Goal: Task Accomplishment & Management: Use online tool/utility

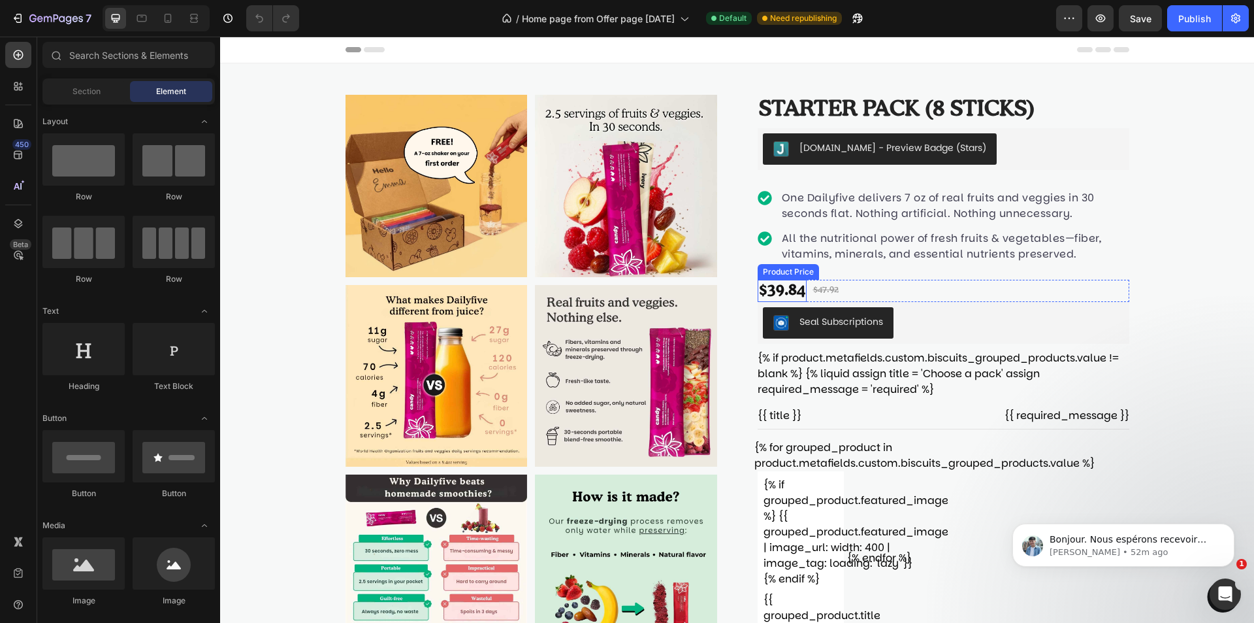
click at [772, 289] on div "$39.84" at bounding box center [782, 291] width 49 height 22
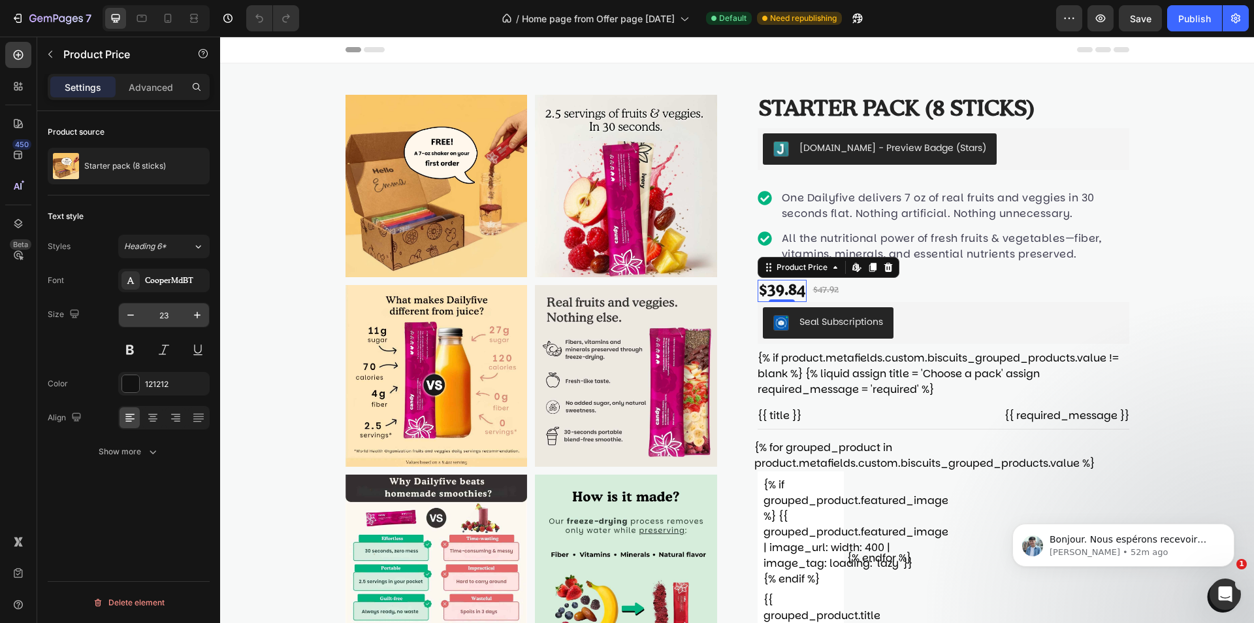
click at [165, 318] on input "23" at bounding box center [163, 315] width 43 height 24
type input "30"
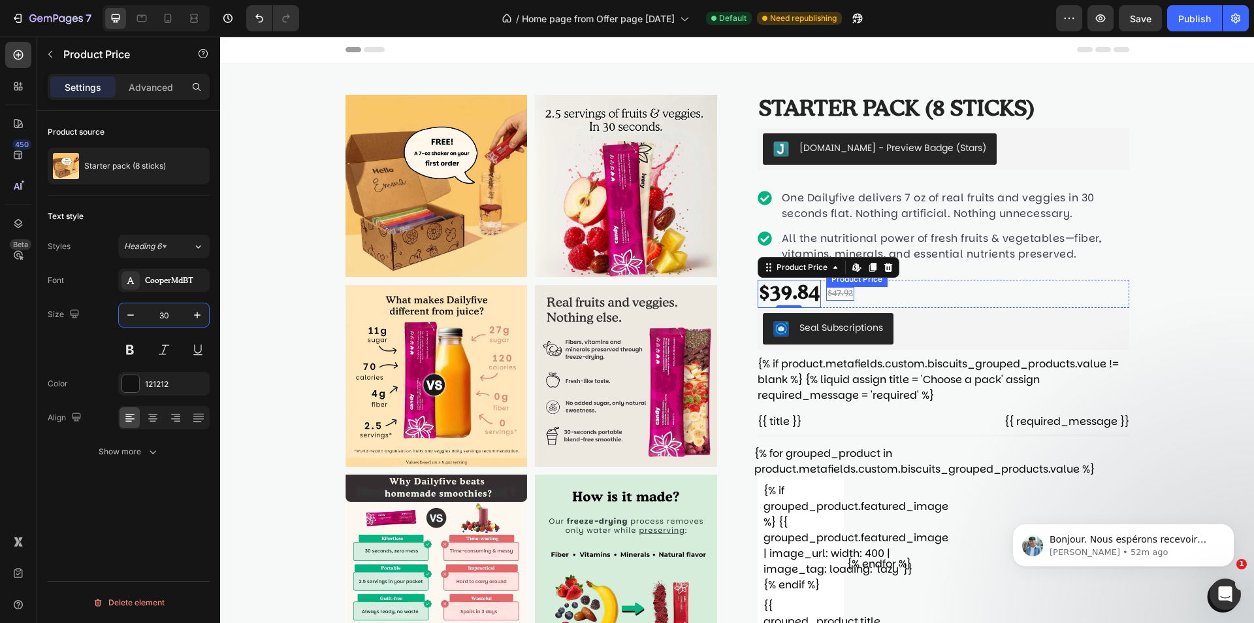
click at [836, 290] on div "$47.92" at bounding box center [840, 294] width 28 height 14
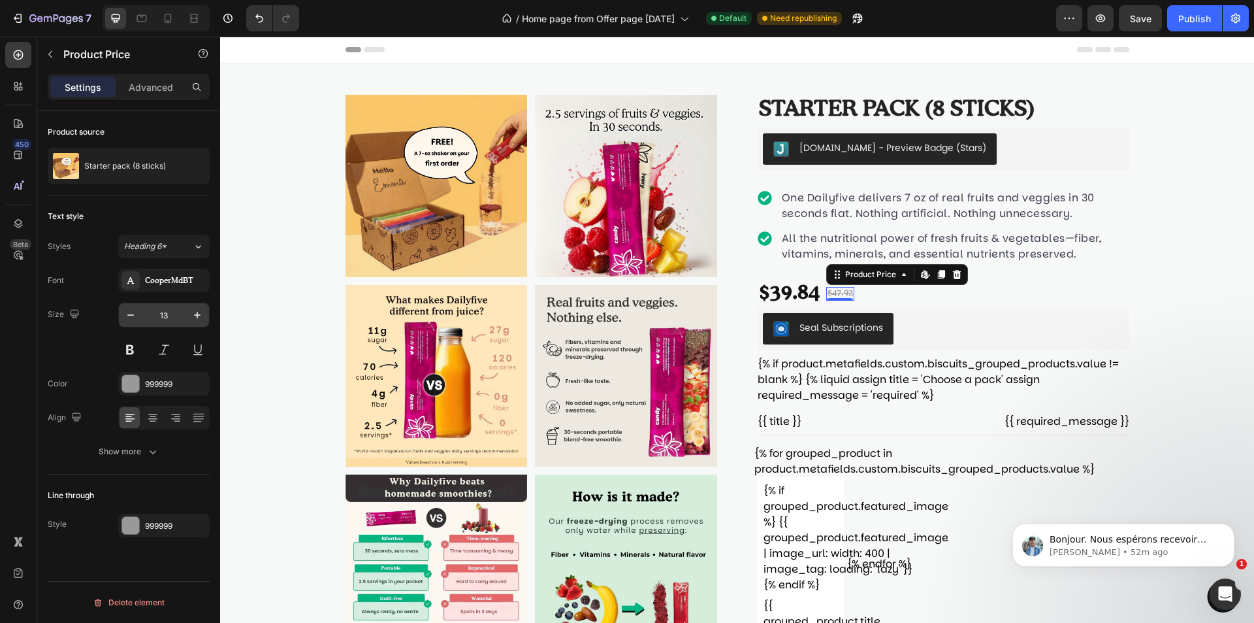
click at [166, 318] on input "13" at bounding box center [163, 315] width 43 height 24
type input "25"
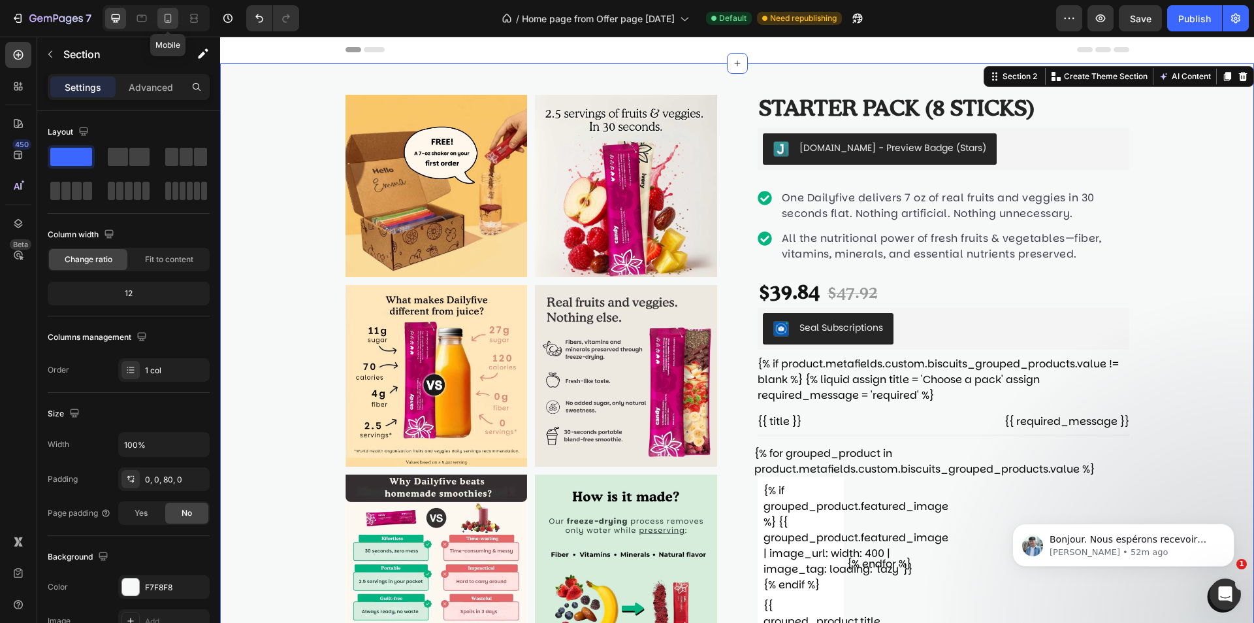
click at [163, 22] on icon at bounding box center [167, 18] width 13 height 13
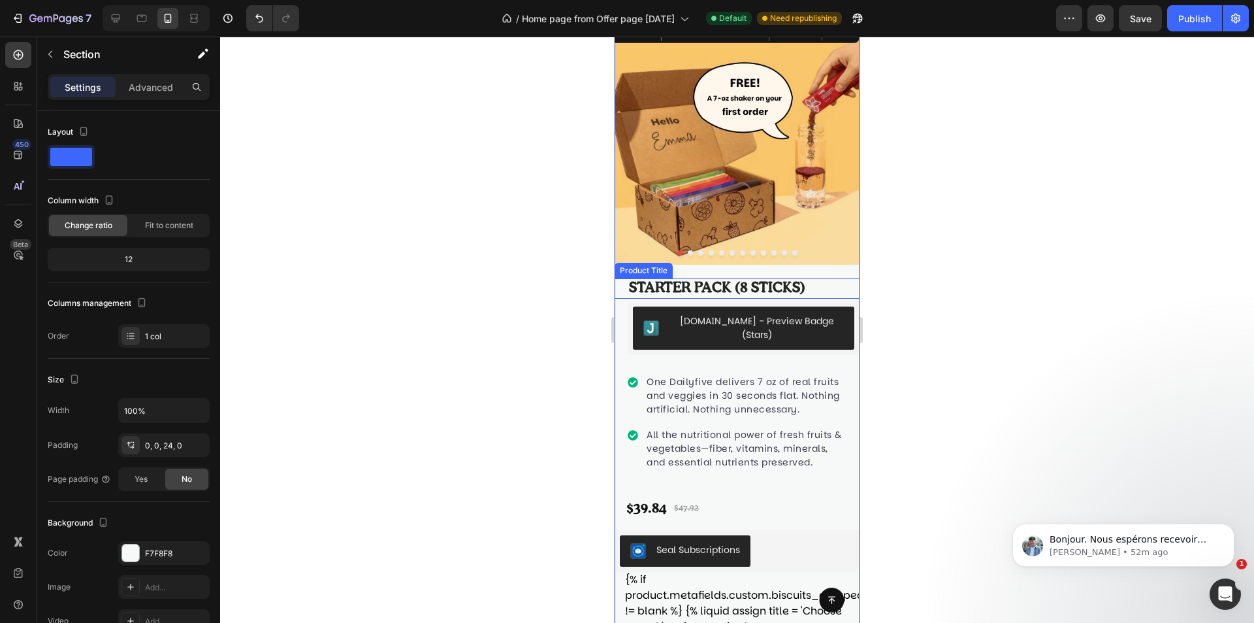
scroll to position [65, 0]
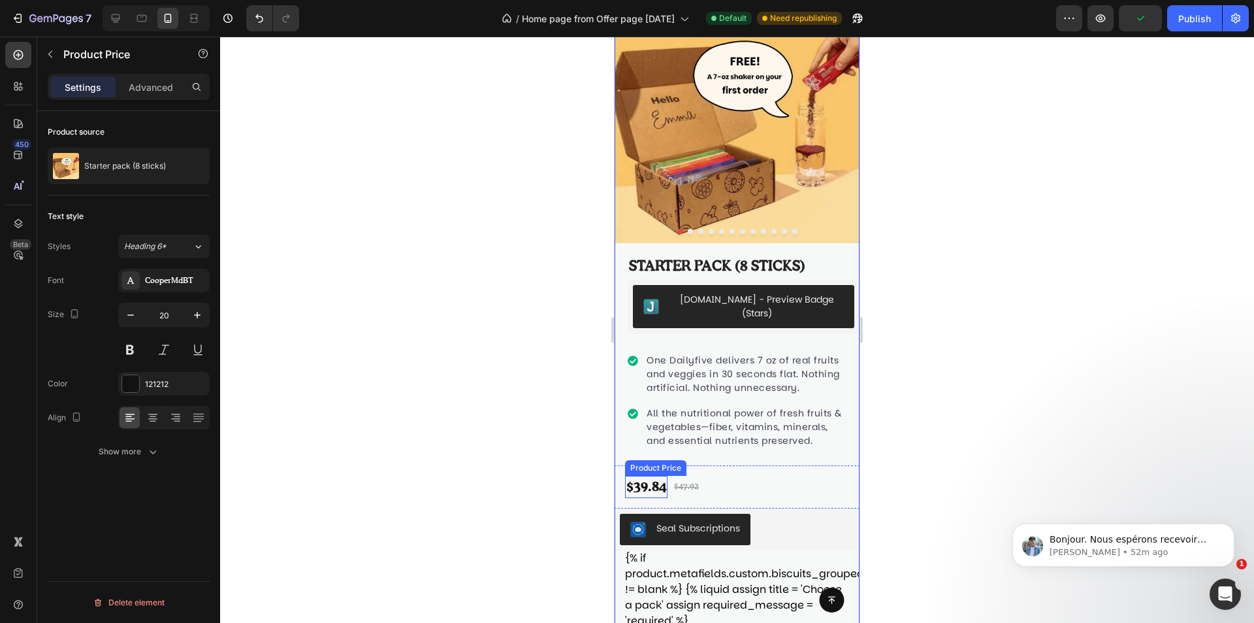
click at [660, 492] on div "$39.84" at bounding box center [646, 487] width 42 height 22
click at [157, 314] on input "20" at bounding box center [163, 315] width 43 height 24
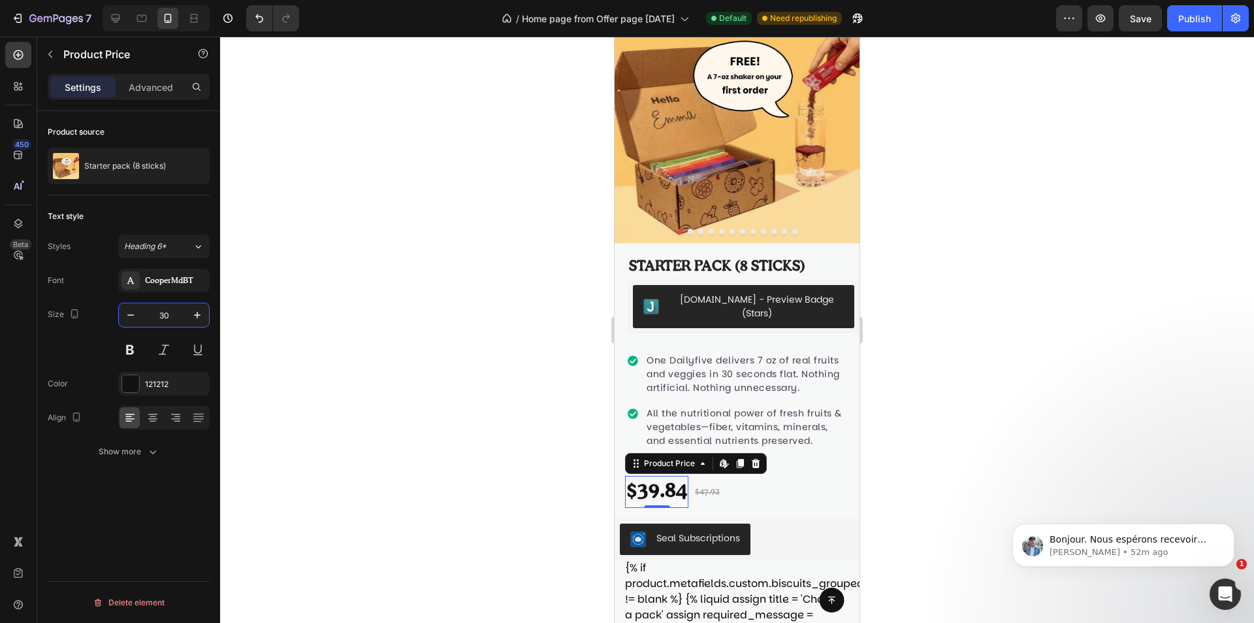
type input "30"
click at [676, 502] on div "$39.84" at bounding box center [656, 492] width 63 height 32
click at [711, 498] on div "$47.92" at bounding box center [707, 492] width 27 height 14
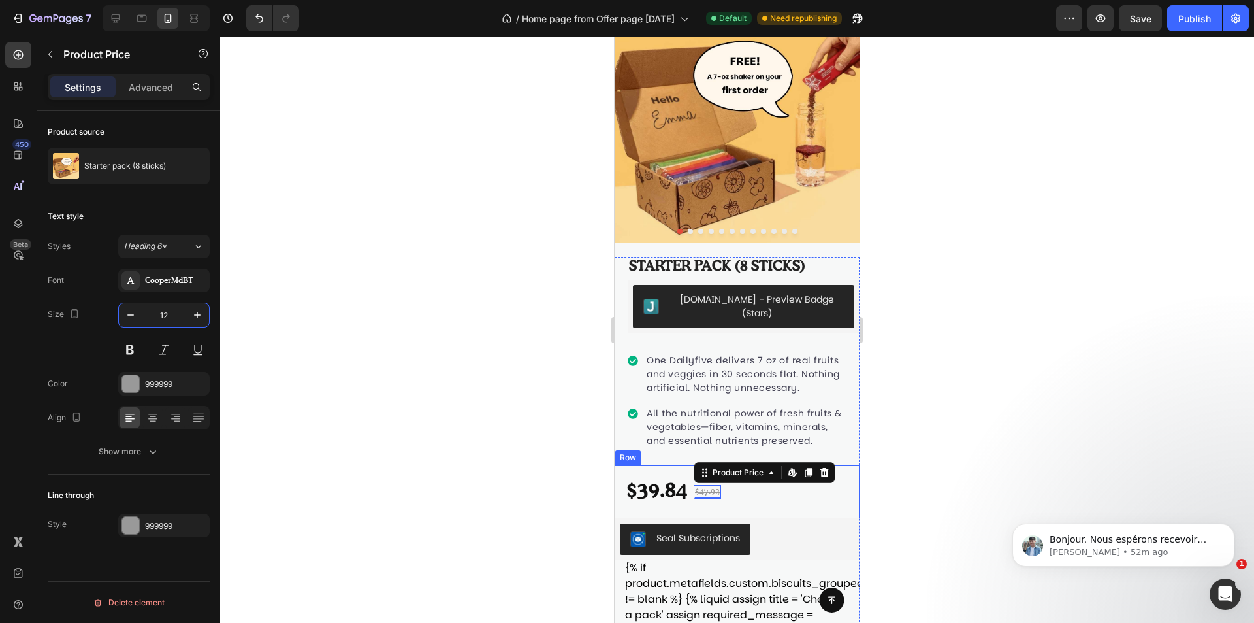
click at [167, 312] on input "12" at bounding box center [163, 315] width 43 height 24
type input "25"
drag, startPoint x: 421, startPoint y: 307, endPoint x: 429, endPoint y: 309, distance: 8.7
click at [421, 308] on div at bounding box center [737, 330] width 1034 height 586
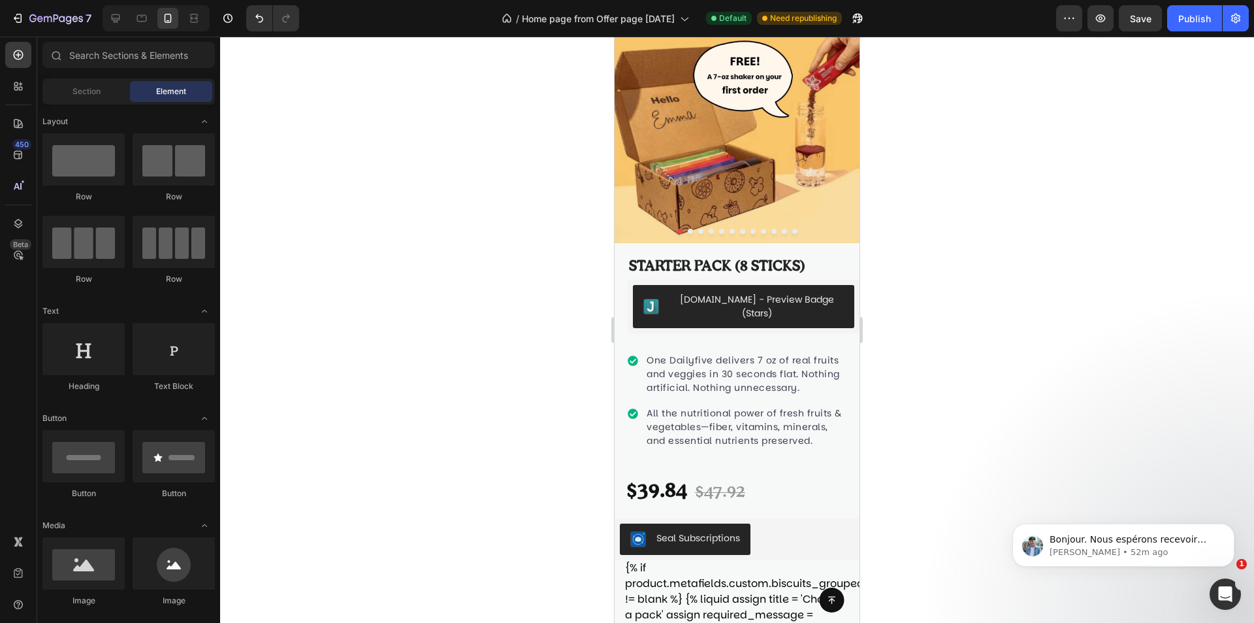
drag, startPoint x: 1203, startPoint y: 22, endPoint x: 1141, endPoint y: 80, distance: 84.6
click at [1181, 0] on div "7 Version history / Home page from Offer page 27-09-25 Default Need republishin…" at bounding box center [627, 0] width 1254 height 0
click at [1131, 24] on span "Save" at bounding box center [1141, 18] width 22 height 11
click at [1198, 21] on div "Publish" at bounding box center [1195, 19] width 33 height 14
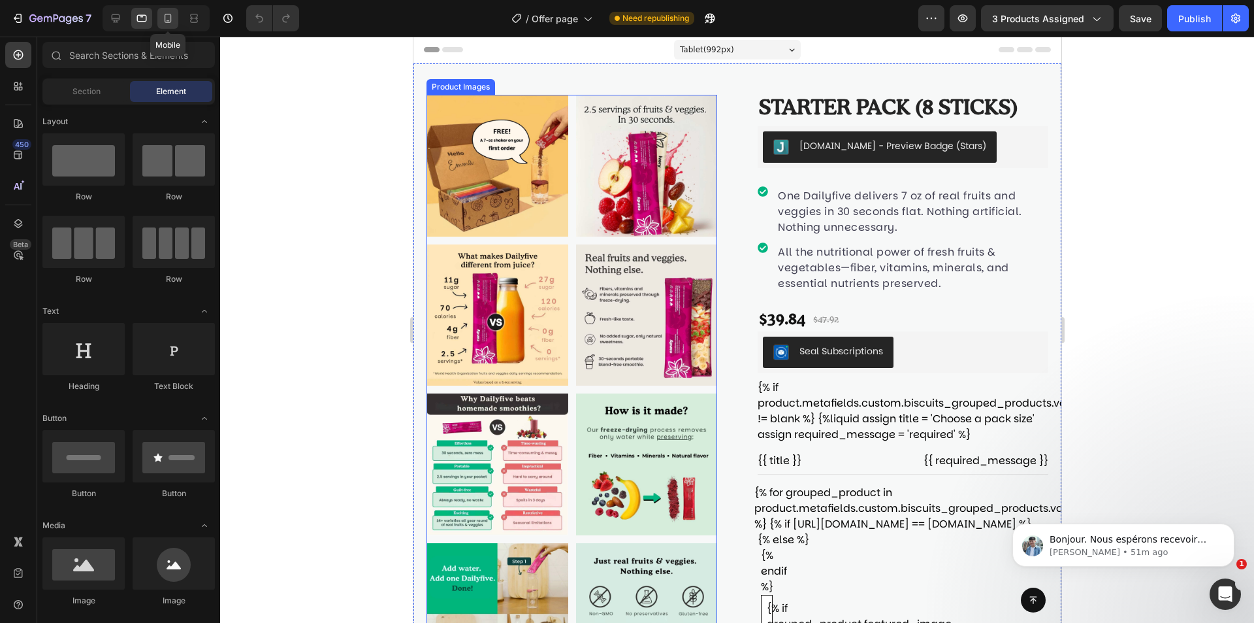
click at [169, 18] on icon at bounding box center [167, 18] width 13 height 13
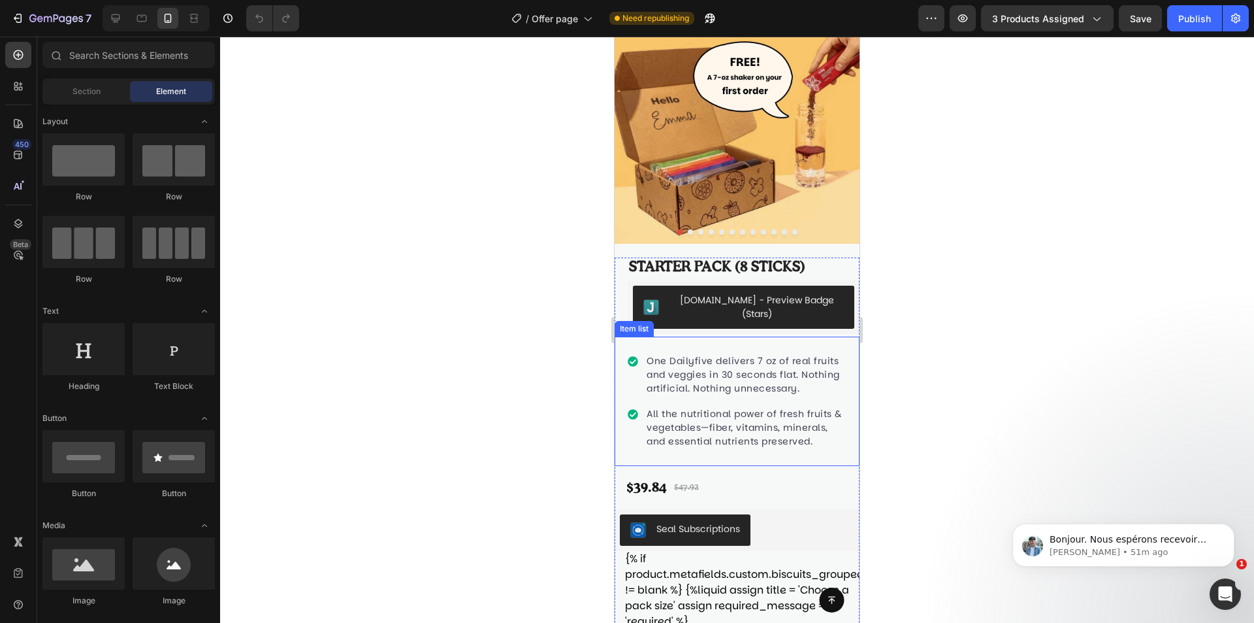
scroll to position [65, 0]
click at [749, 491] on div "$39.84 Product Price Product Price $47.92 Product Price Product Price Row" at bounding box center [737, 486] width 245 height 43
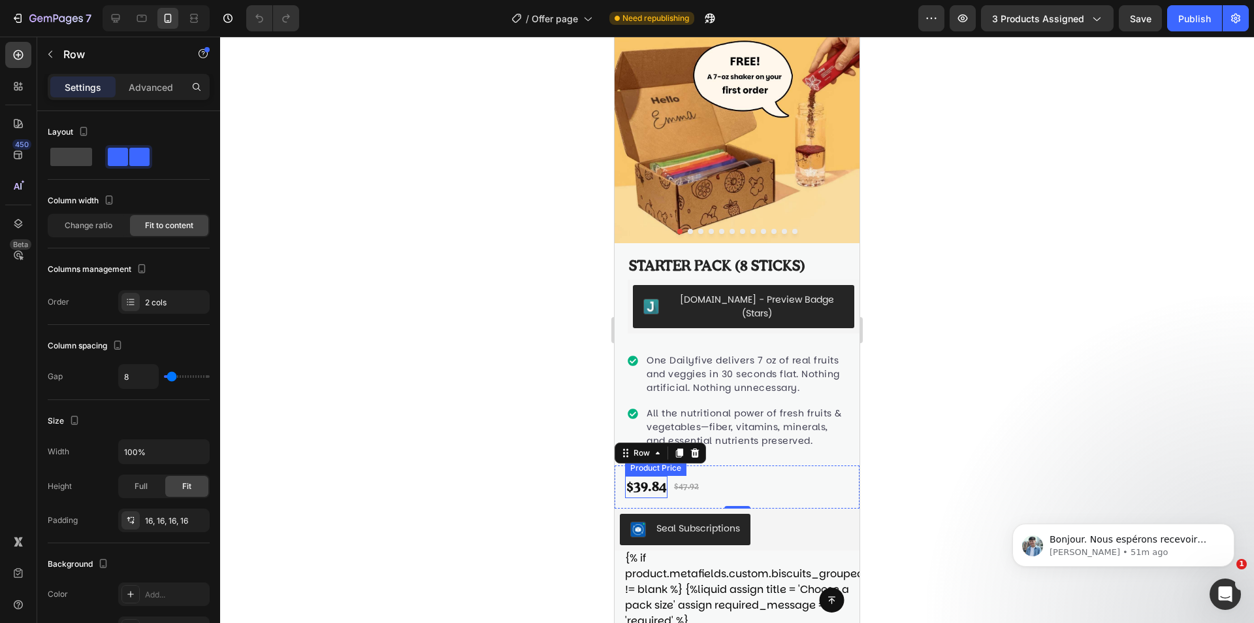
click at [657, 495] on div "$39.84" at bounding box center [646, 487] width 42 height 22
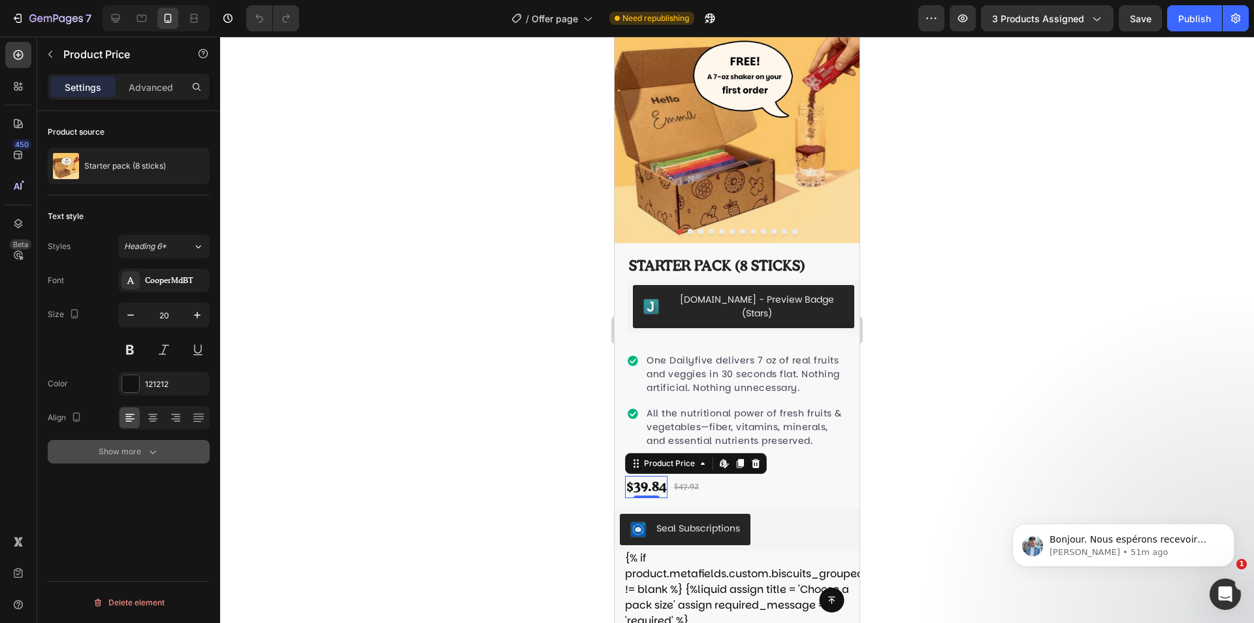
click at [154, 451] on icon "button" at bounding box center [152, 451] width 13 height 13
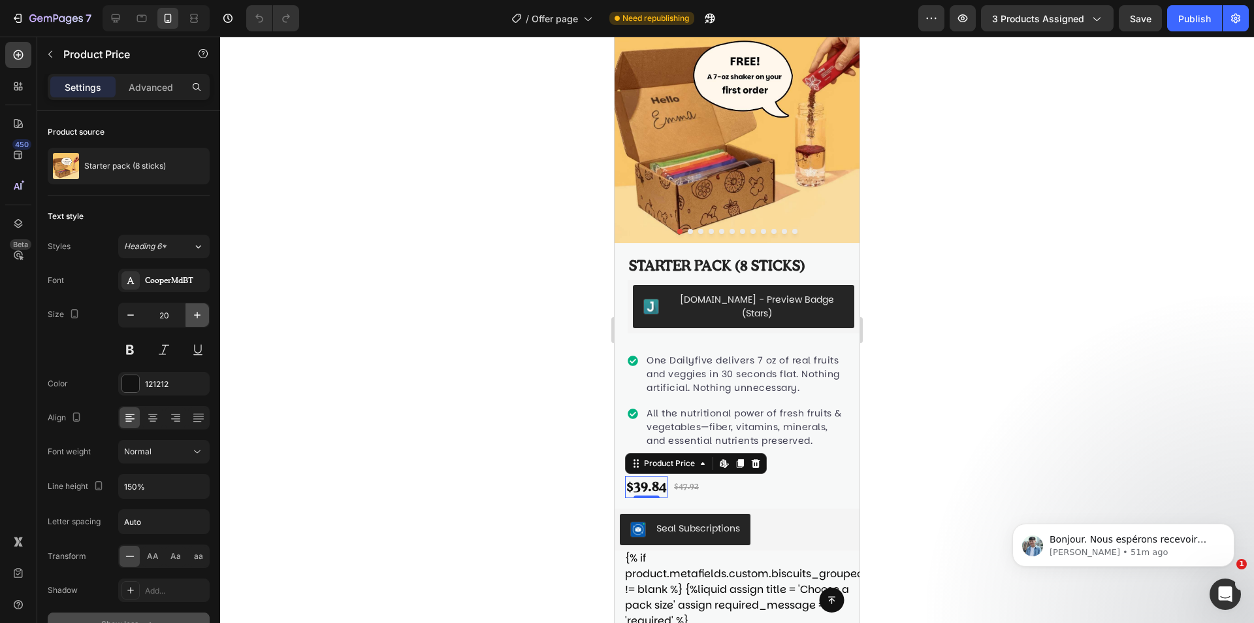
click at [197, 321] on button "button" at bounding box center [198, 315] width 24 height 24
click at [195, 318] on icon "button" at bounding box center [197, 314] width 13 height 13
click at [193, 319] on icon "button" at bounding box center [197, 314] width 13 height 13
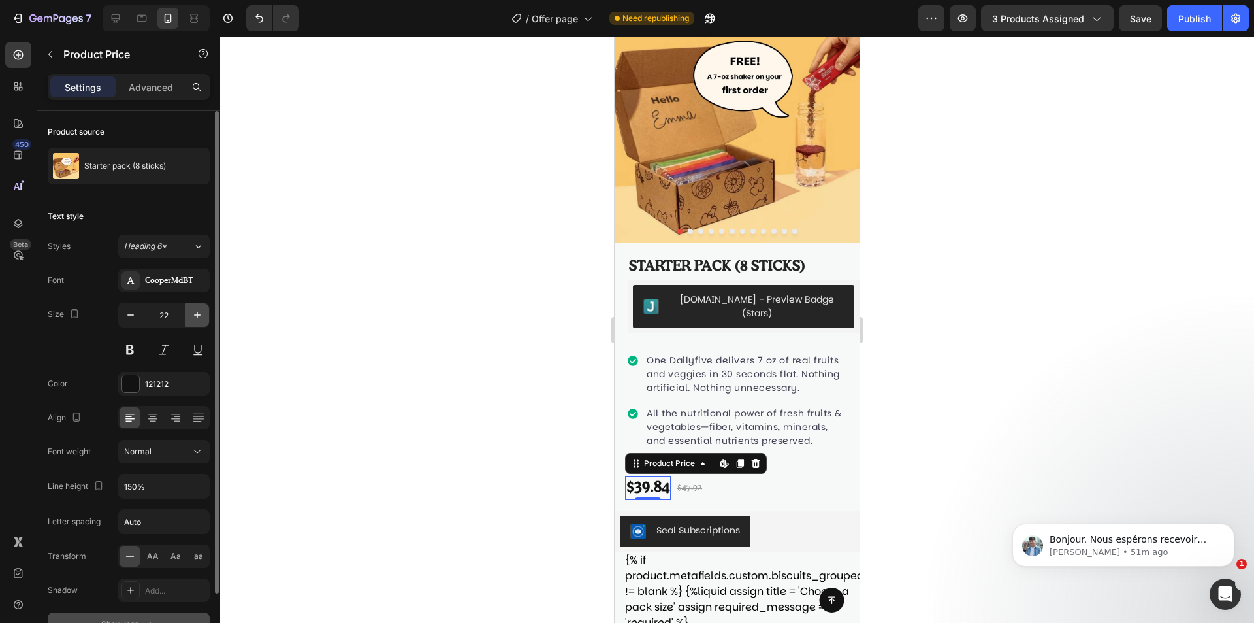
click at [193, 319] on icon "button" at bounding box center [197, 314] width 13 height 13
click at [193, 320] on icon "button" at bounding box center [197, 314] width 13 height 13
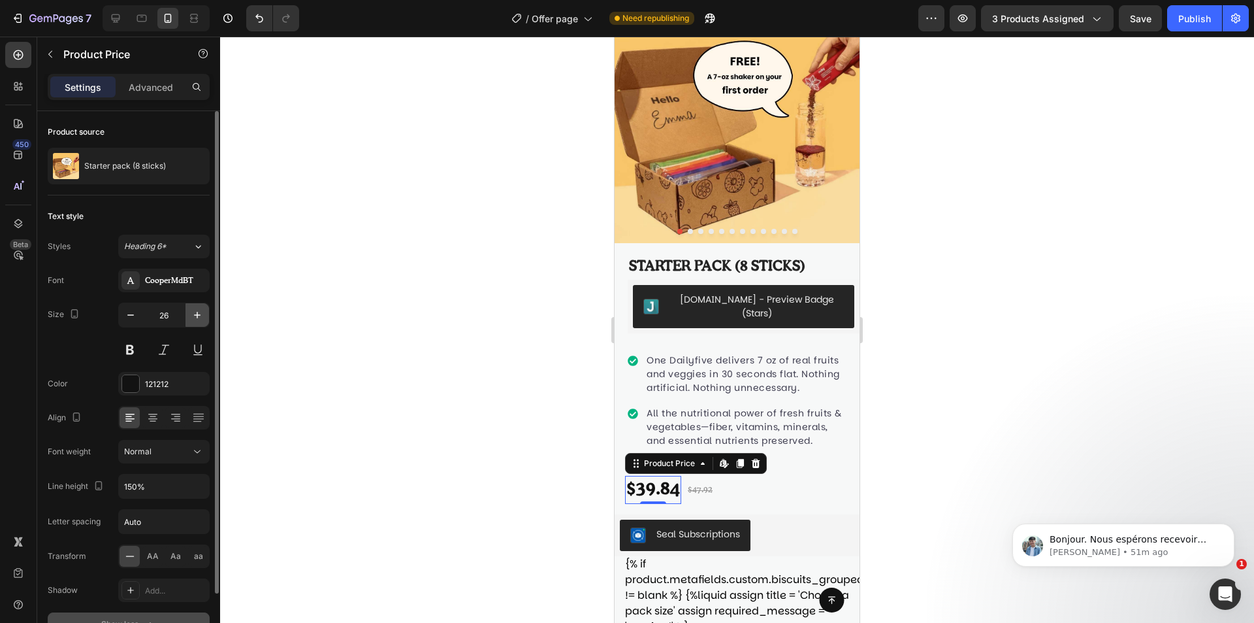
click at [191, 323] on button "button" at bounding box center [198, 315] width 24 height 24
click at [190, 323] on button "button" at bounding box center [198, 315] width 24 height 24
click at [189, 320] on button "button" at bounding box center [198, 315] width 24 height 24
type input "30"
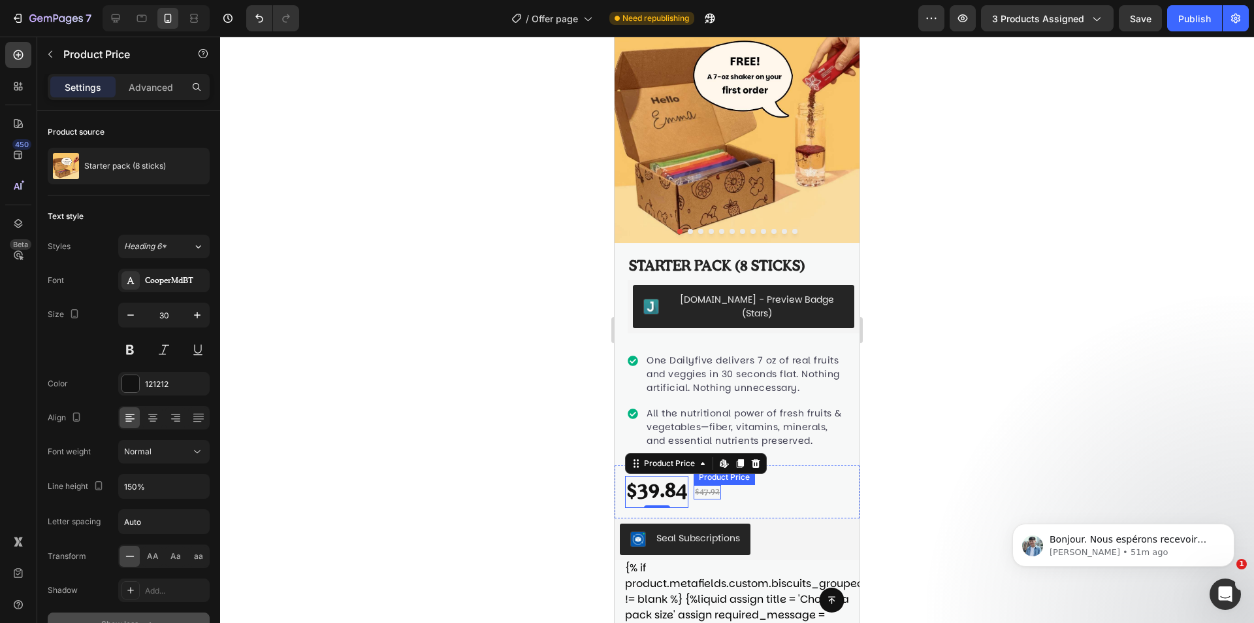
click at [709, 499] on div "$47.92 Product Price Product Price" at bounding box center [707, 492] width 27 height 14
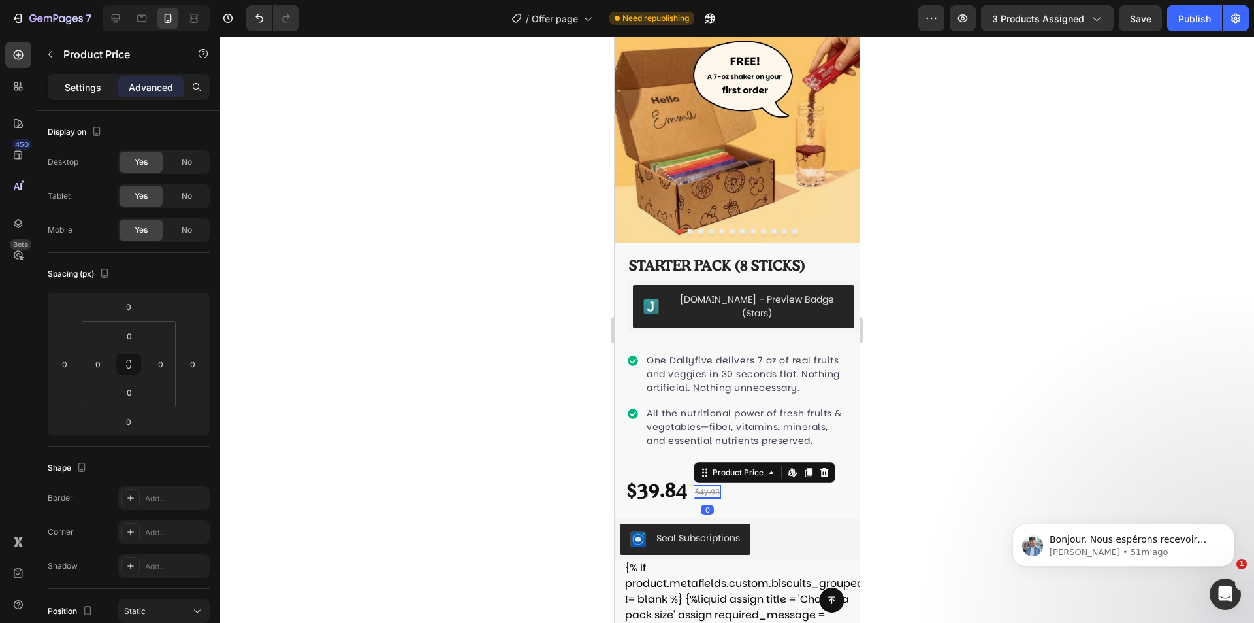
click at [78, 97] on div "Settings Advanced" at bounding box center [129, 87] width 162 height 26
click at [77, 94] on div "Settings" at bounding box center [82, 86] width 65 height 21
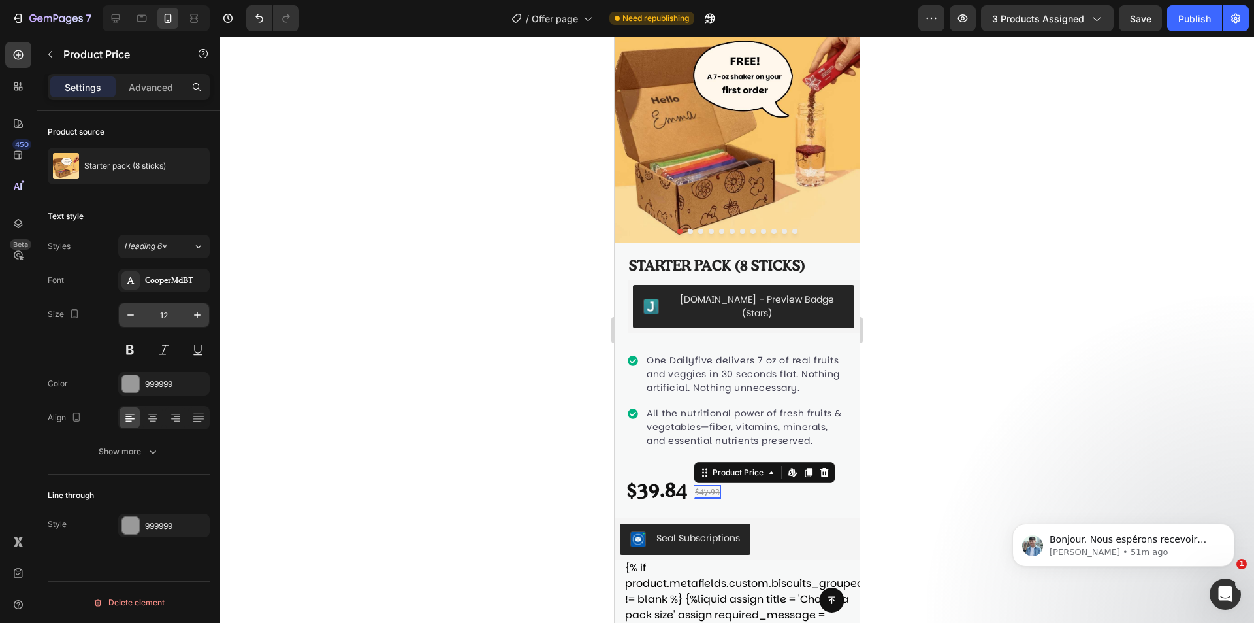
click at [174, 314] on input "12" at bounding box center [163, 315] width 43 height 24
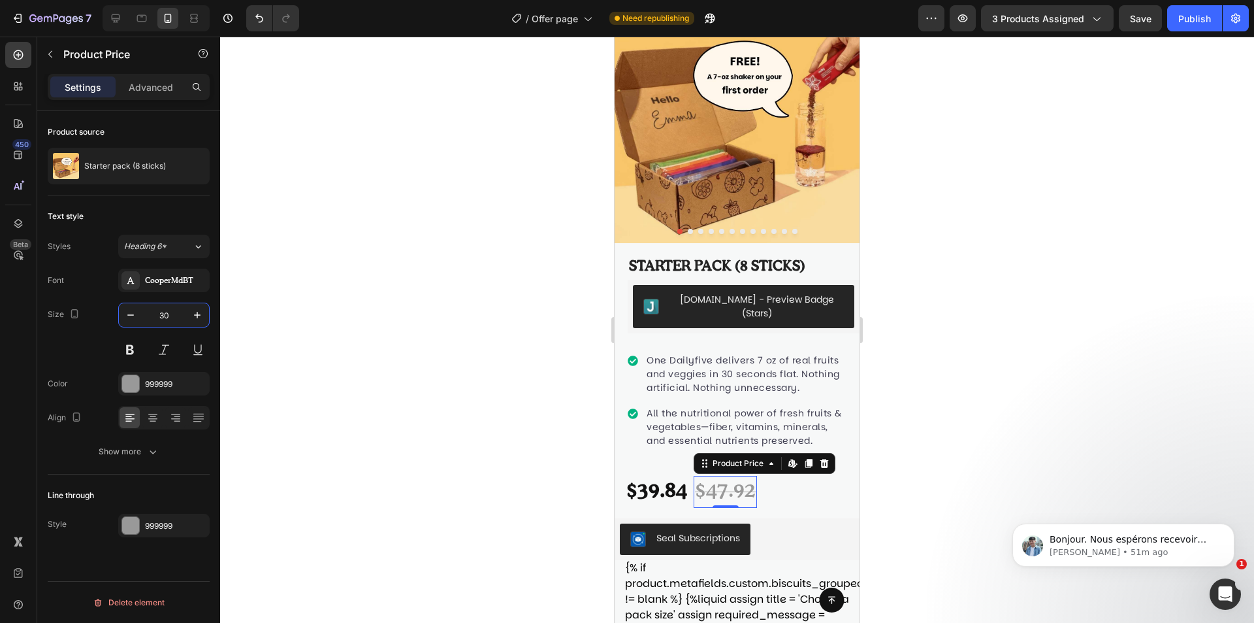
type input "3"
type input "25"
click at [473, 329] on div at bounding box center [737, 330] width 1034 height 586
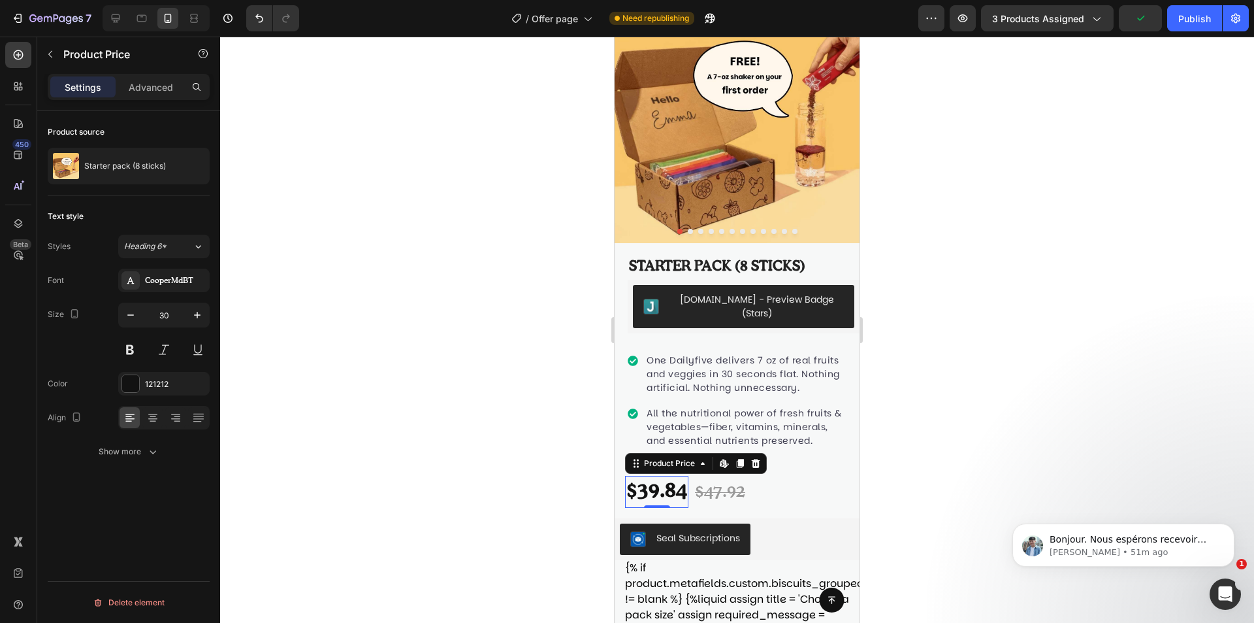
click at [666, 500] on div "$39.84" at bounding box center [656, 492] width 63 height 32
click at [732, 502] on div "$47.92" at bounding box center [720, 491] width 53 height 27
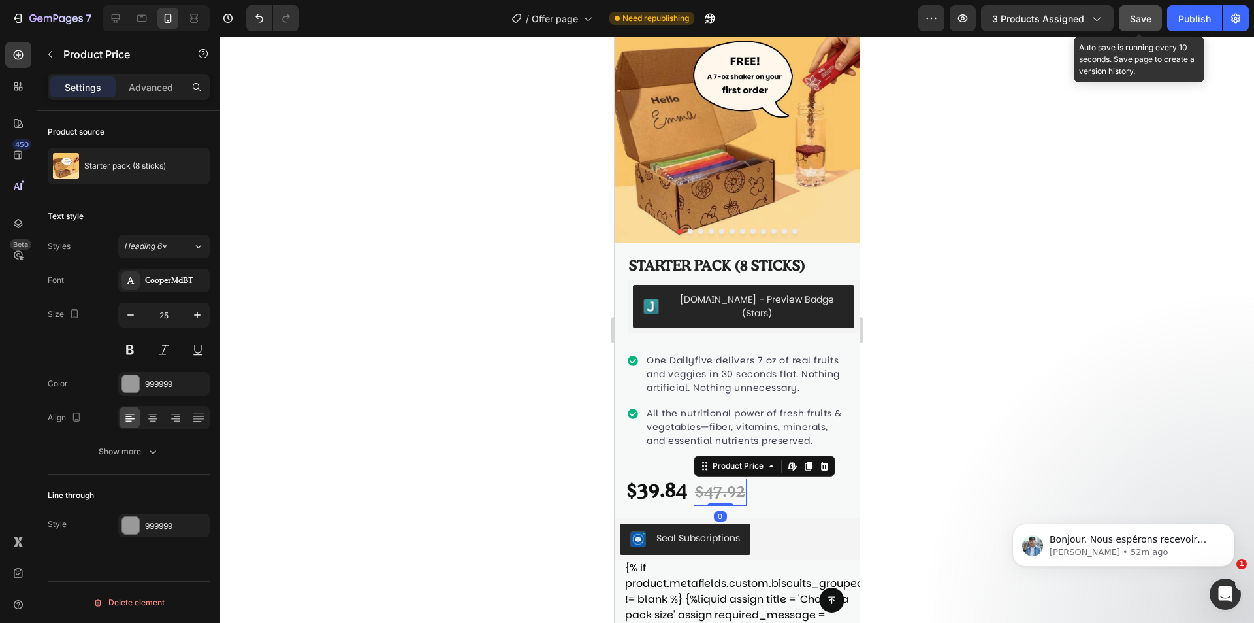
click at [1136, 15] on span "Save" at bounding box center [1141, 18] width 22 height 11
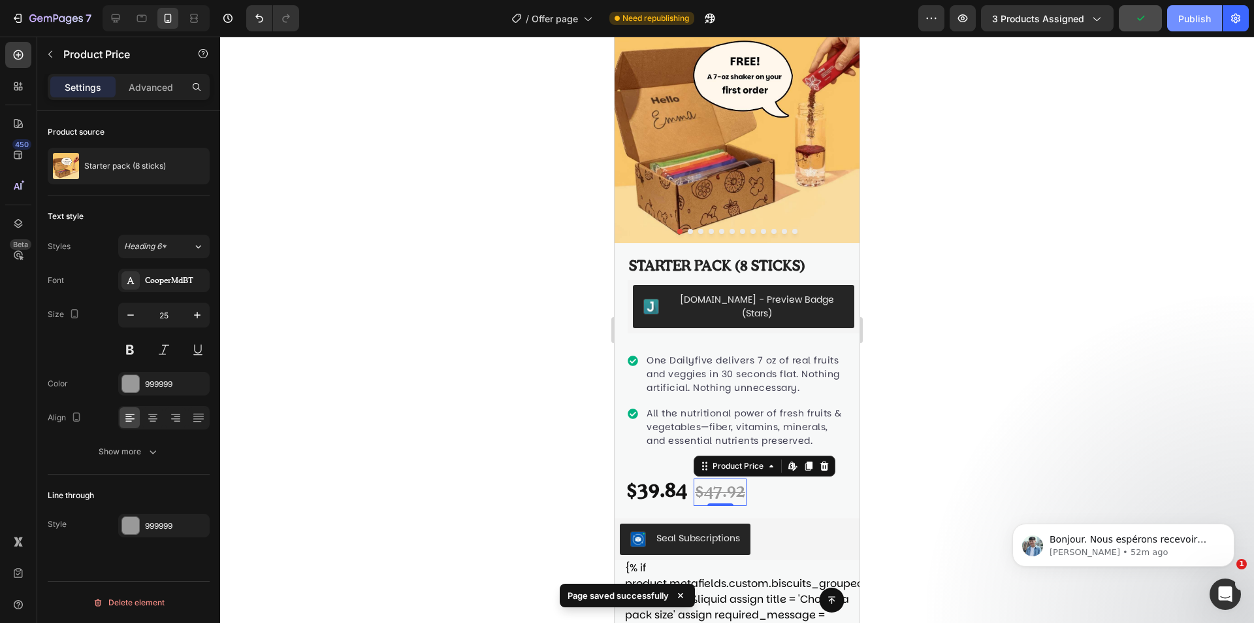
click at [1178, 16] on button "Publish" at bounding box center [1195, 18] width 55 height 26
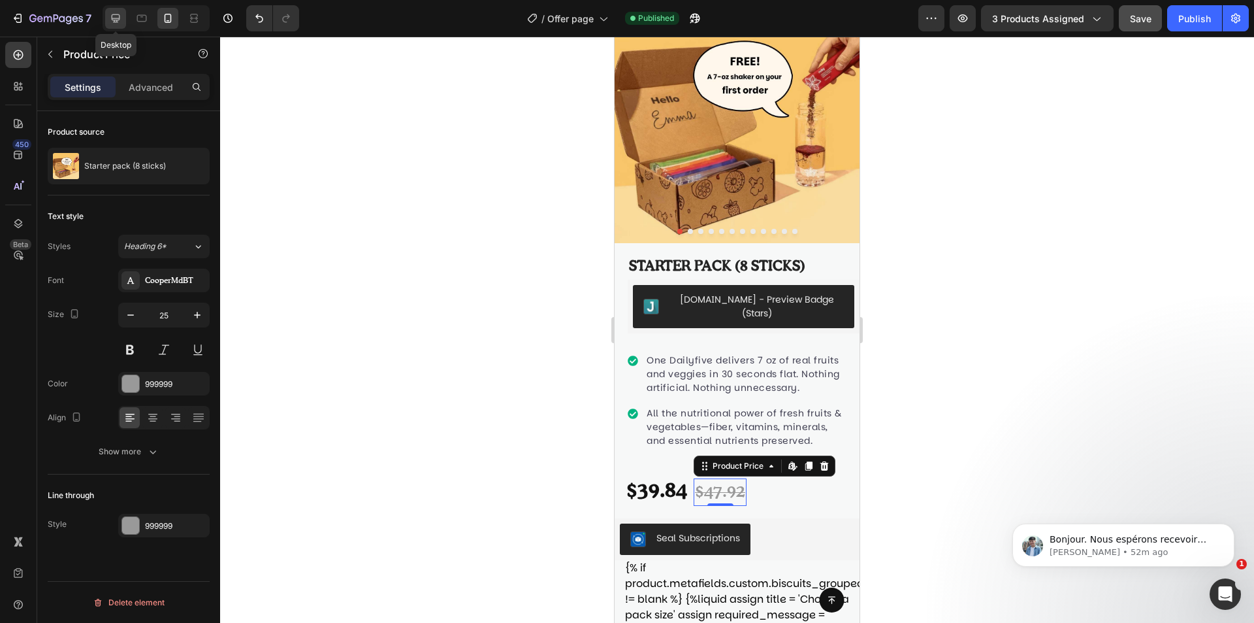
click at [122, 16] on icon at bounding box center [115, 18] width 13 height 13
type input "13"
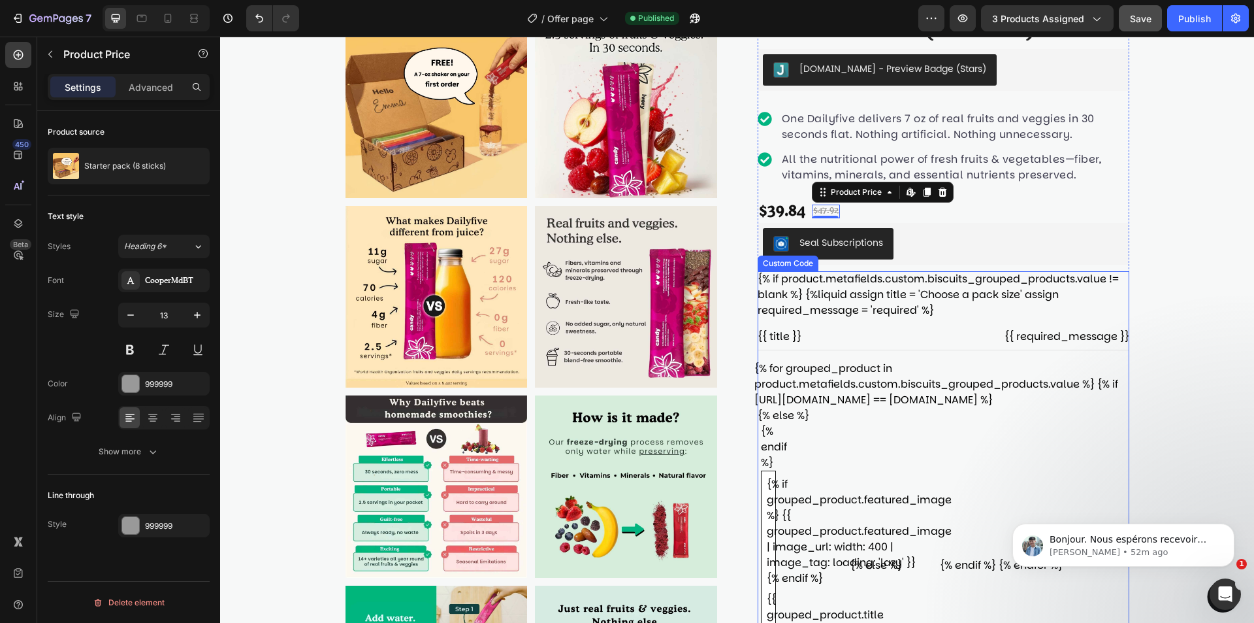
scroll to position [71, 0]
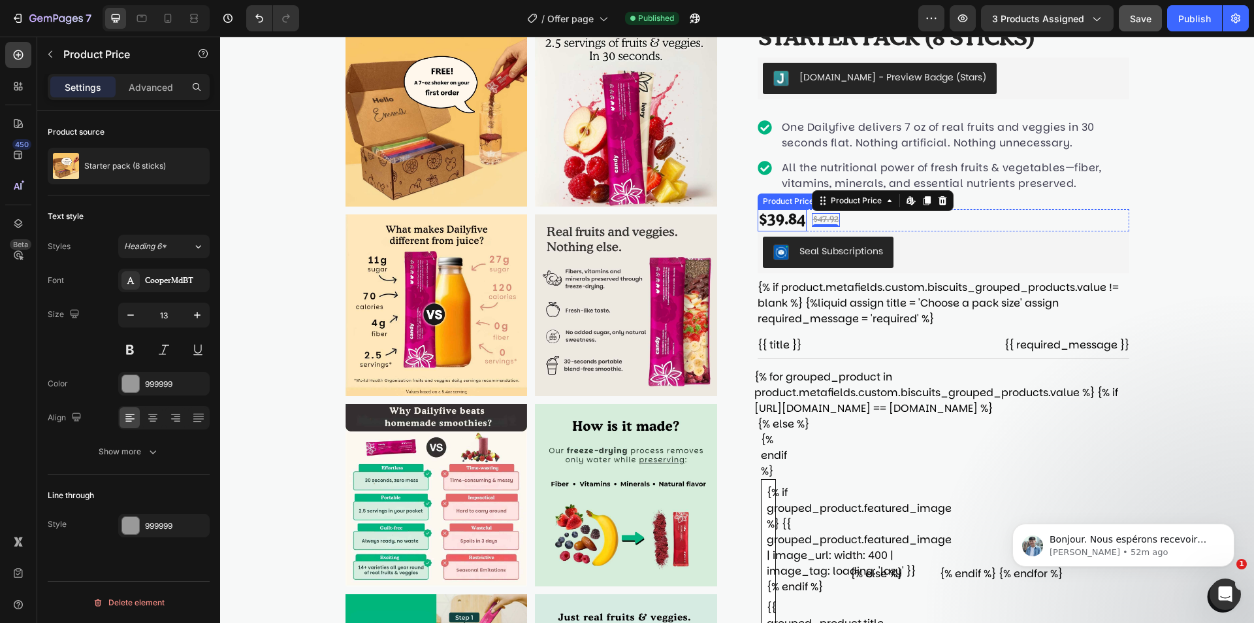
click at [789, 215] on div "$39.84" at bounding box center [782, 220] width 49 height 22
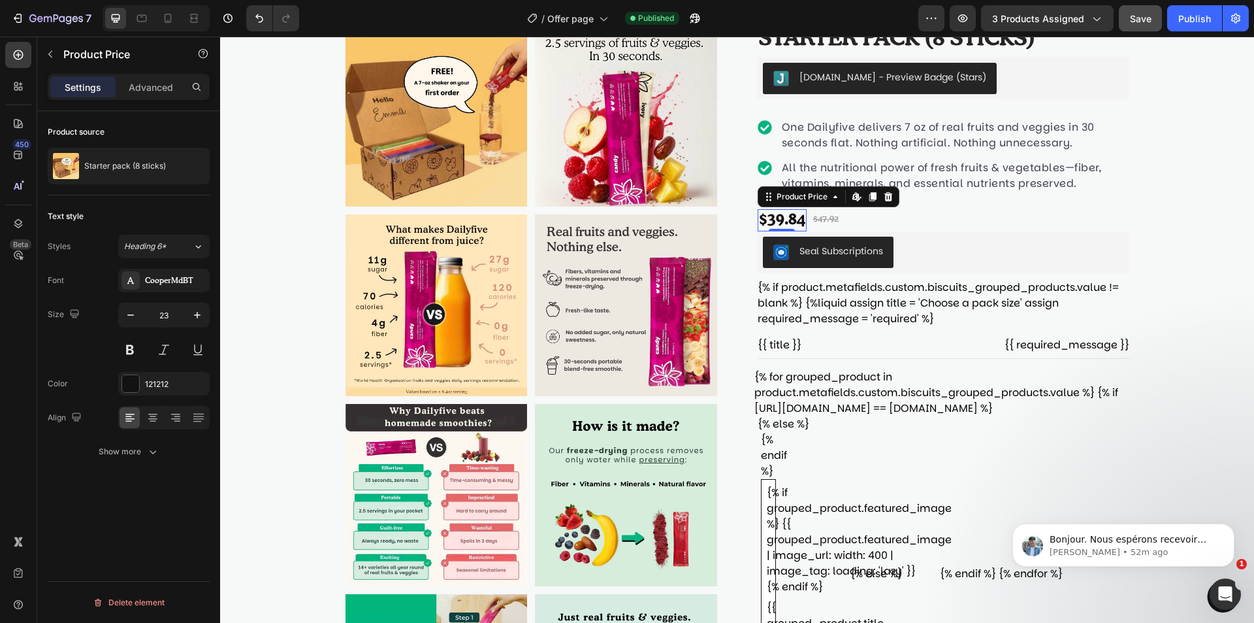
click at [176, 310] on input "23" at bounding box center [163, 315] width 43 height 24
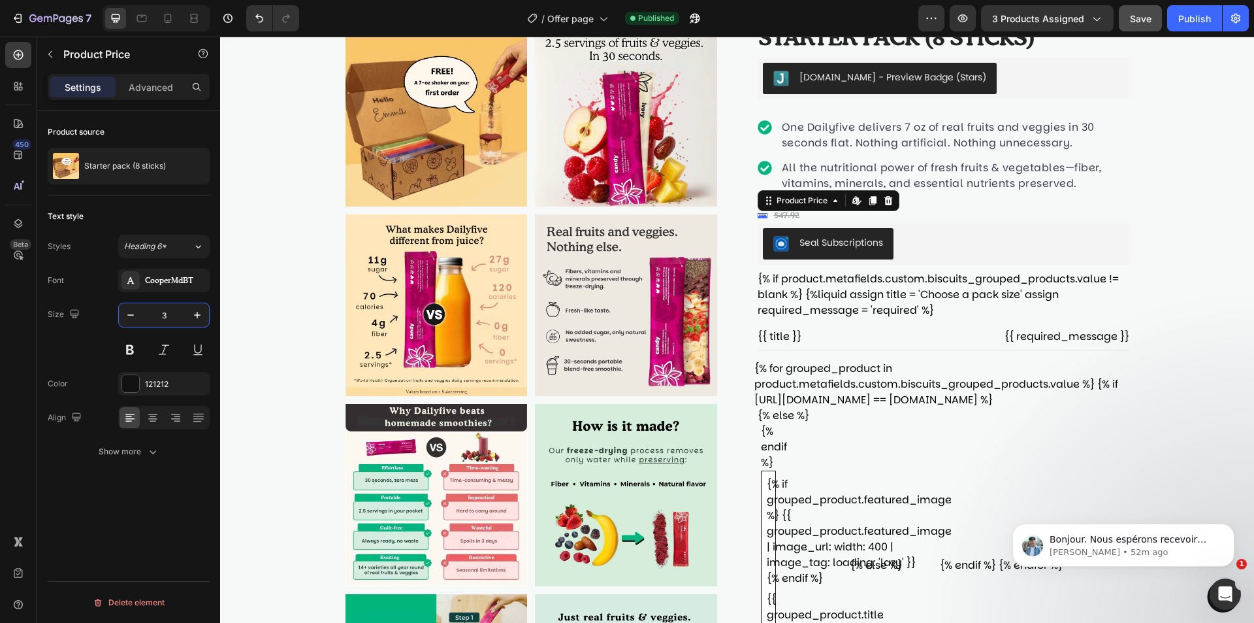
type input "30"
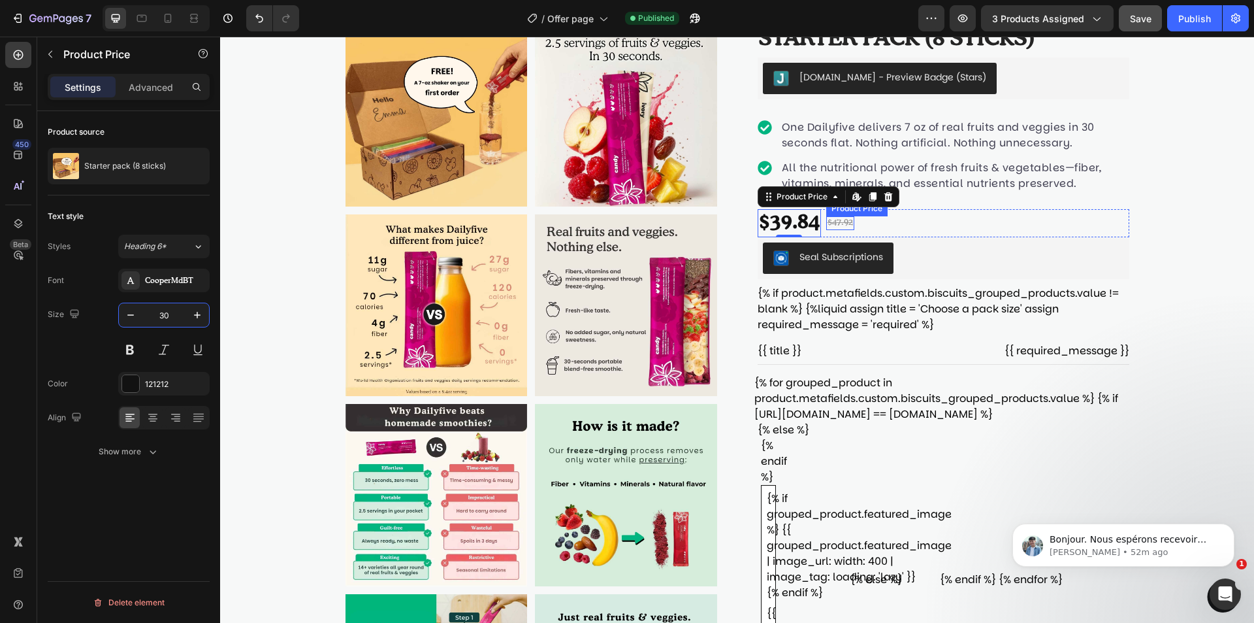
click at [843, 229] on div "$47.92" at bounding box center [840, 223] width 28 height 14
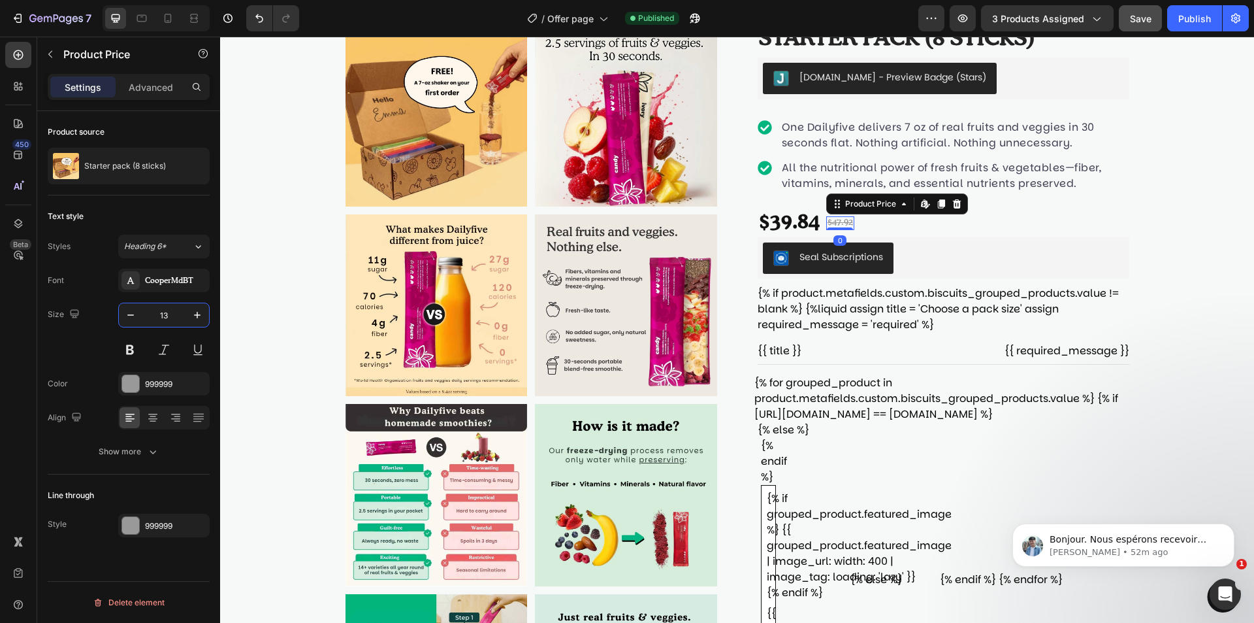
click at [167, 321] on input "13" at bounding box center [163, 315] width 43 height 24
type input "25"
click at [253, 302] on div "Product Images Starter pack (8 sticks) Product Title Judge.me - Preview Badge (…" at bounding box center [737, 596] width 1034 height 1207
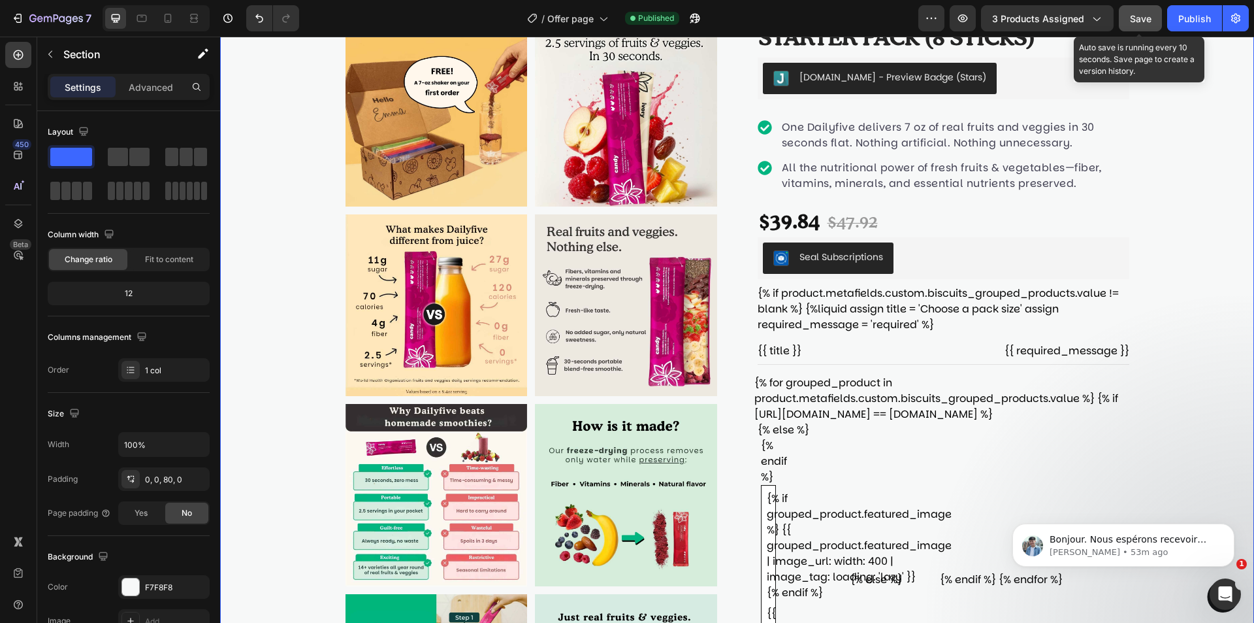
click at [1157, 16] on button "Save" at bounding box center [1140, 18] width 43 height 26
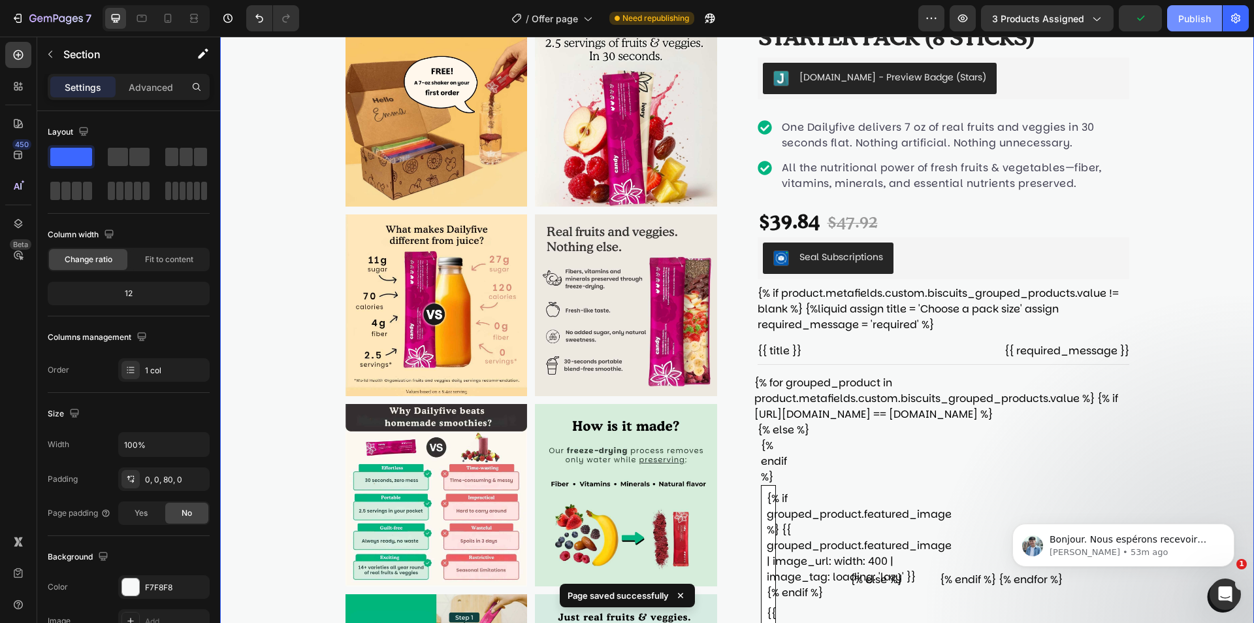
drag, startPoint x: 1188, startPoint y: 22, endPoint x: 1084, endPoint y: 27, distance: 104.6
click at [1189, 22] on div "Publish" at bounding box center [1195, 19] width 33 height 14
